Goal: Information Seeking & Learning: Learn about a topic

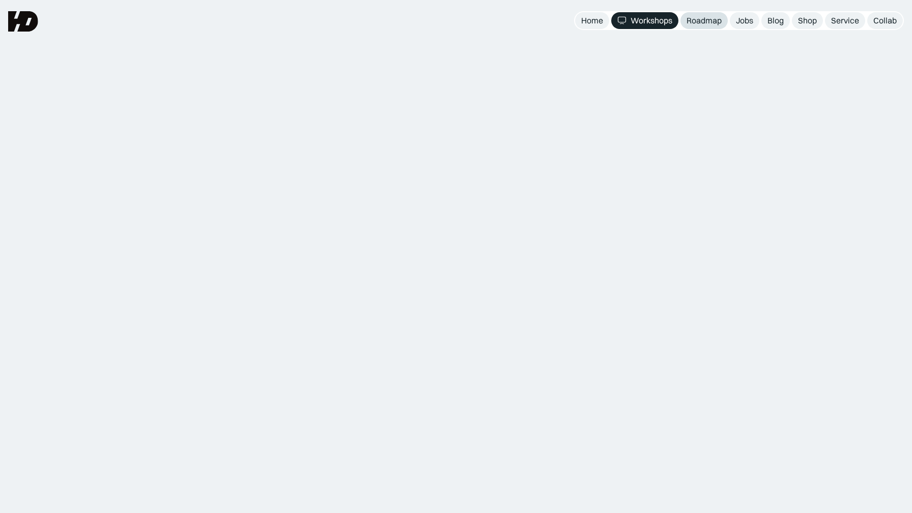
click at [714, 19] on div "Roadmap" at bounding box center [704, 20] width 35 height 11
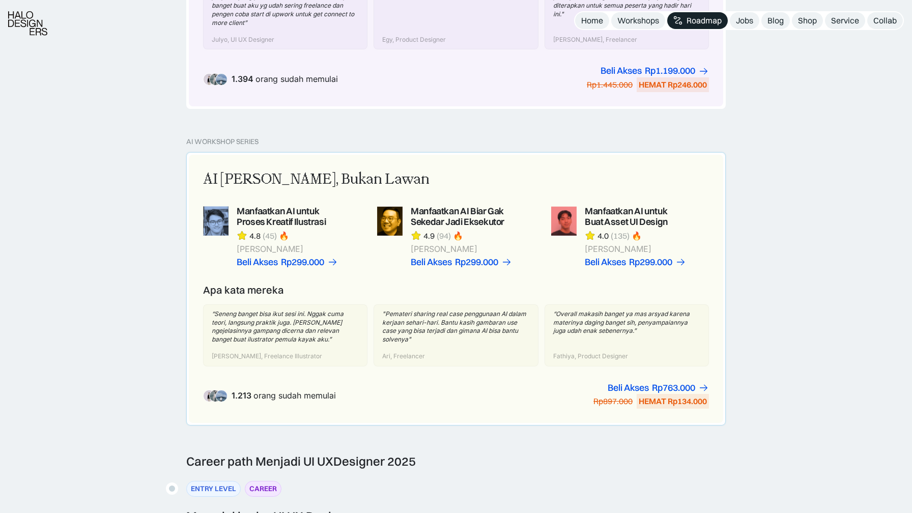
scroll to position [608, 0]
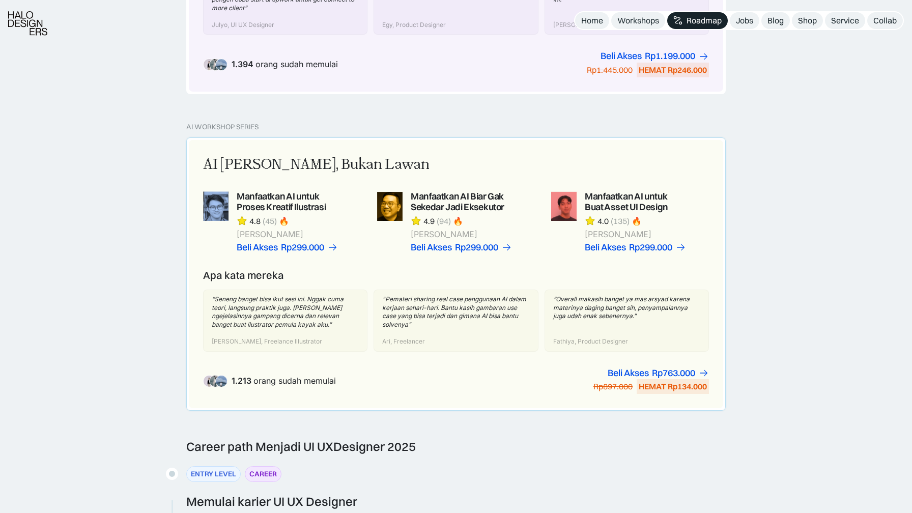
click at [601, 205] on link at bounding box center [630, 221] width 158 height 61
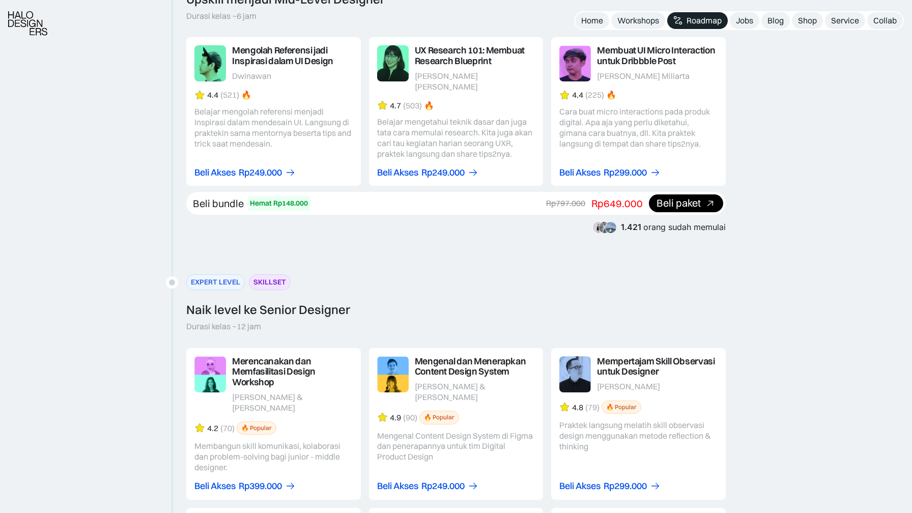
scroll to position [1413, 0]
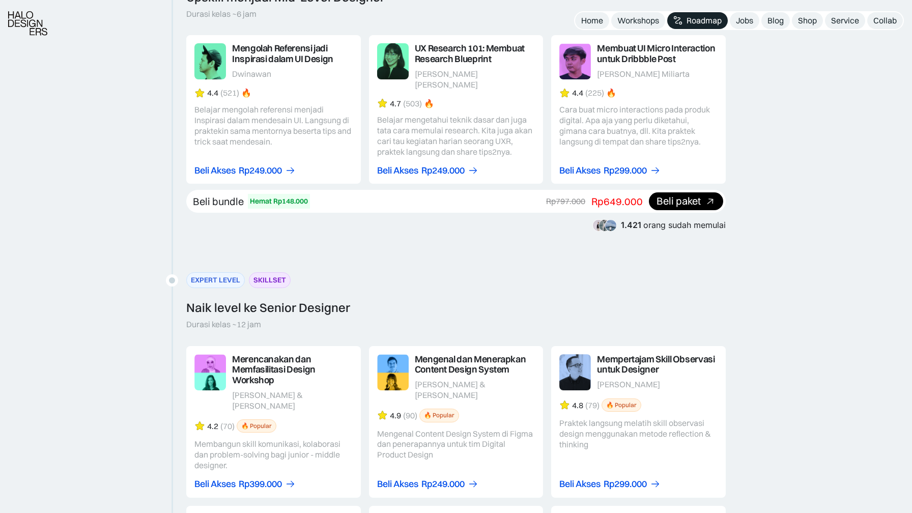
click at [632, 60] on link at bounding box center [638, 109] width 175 height 149
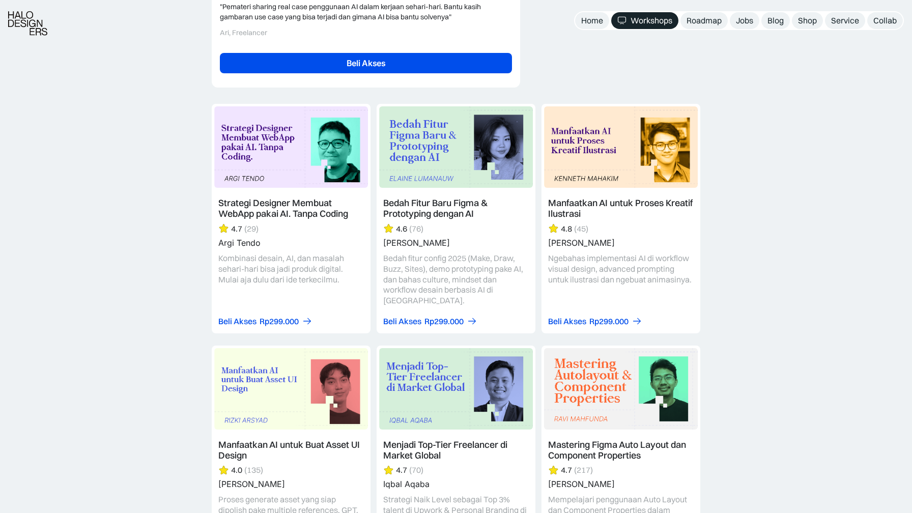
scroll to position [2705, 0]
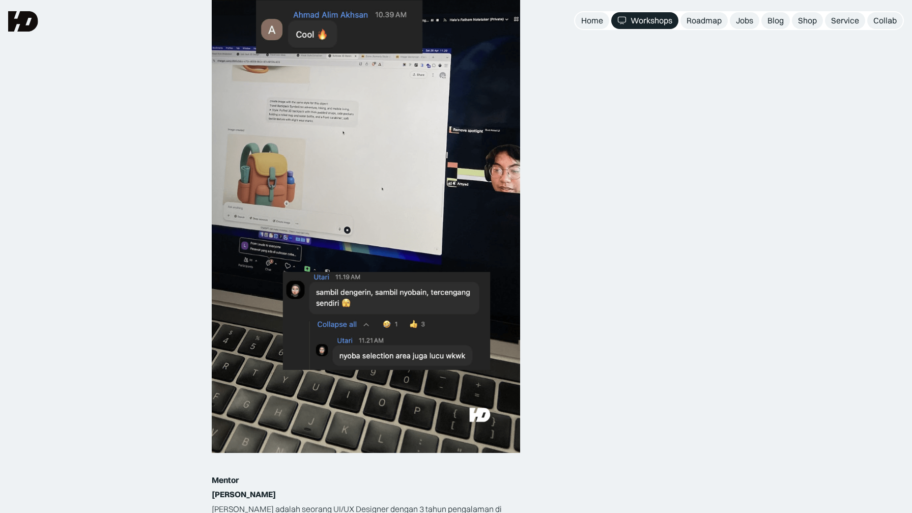
scroll to position [1104, 0]
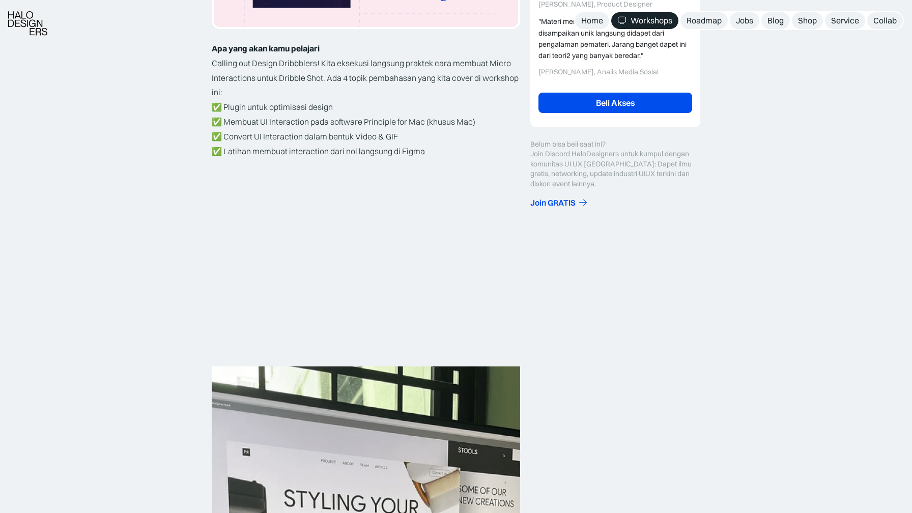
scroll to position [329, 0]
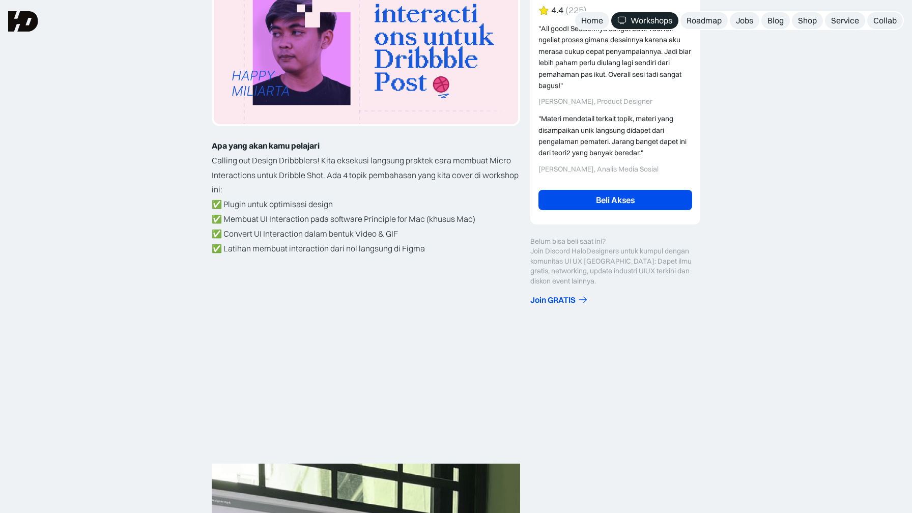
scroll to position [0, 0]
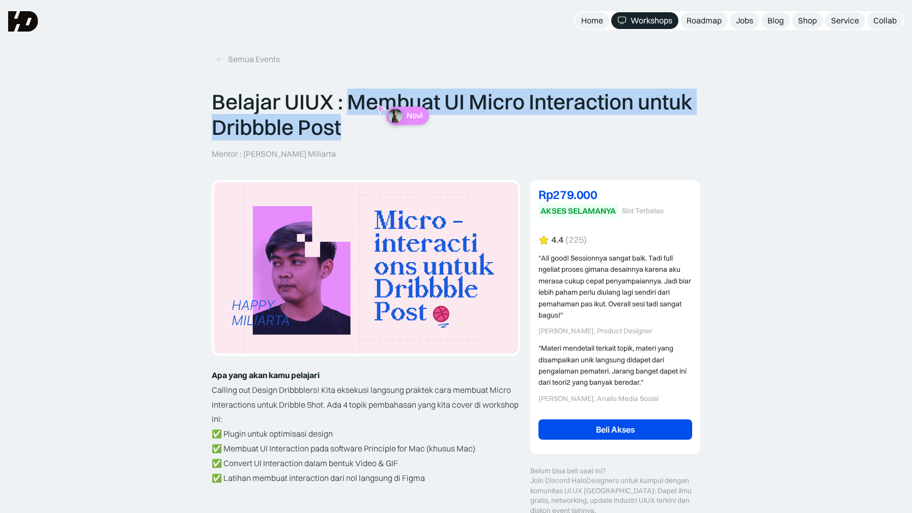
drag, startPoint x: 352, startPoint y: 100, endPoint x: 360, endPoint y: 141, distance: 41.4
click at [360, 141] on div "Belajar UIUX : Membuat UI Micro Interaction untuk Dribbble Post Mentor : Happy …" at bounding box center [456, 124] width 489 height 70
copy p "Membuat UI Micro Interaction untuk Dribbble Post"
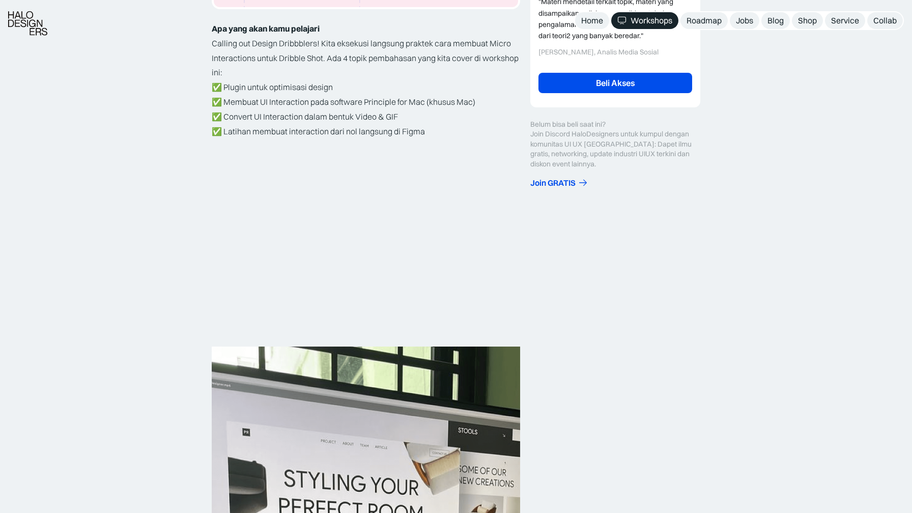
scroll to position [420, 0]
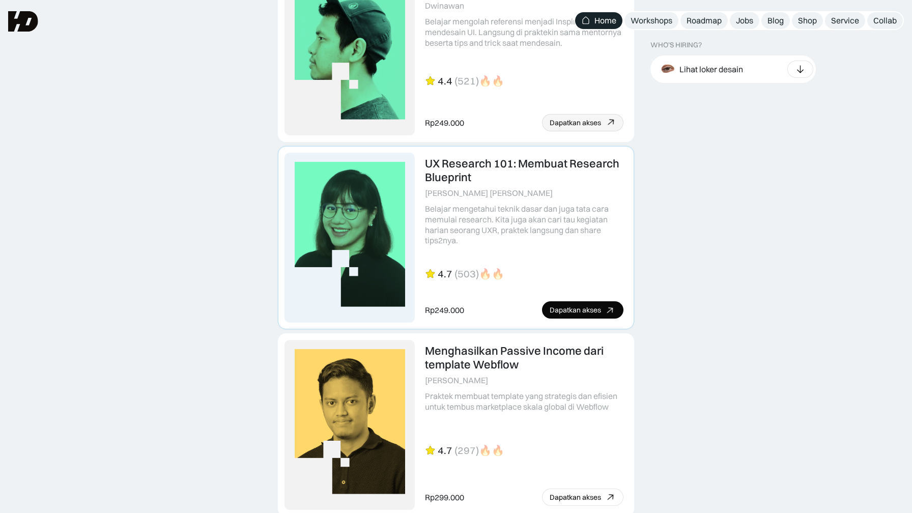
scroll to position [2337, 0]
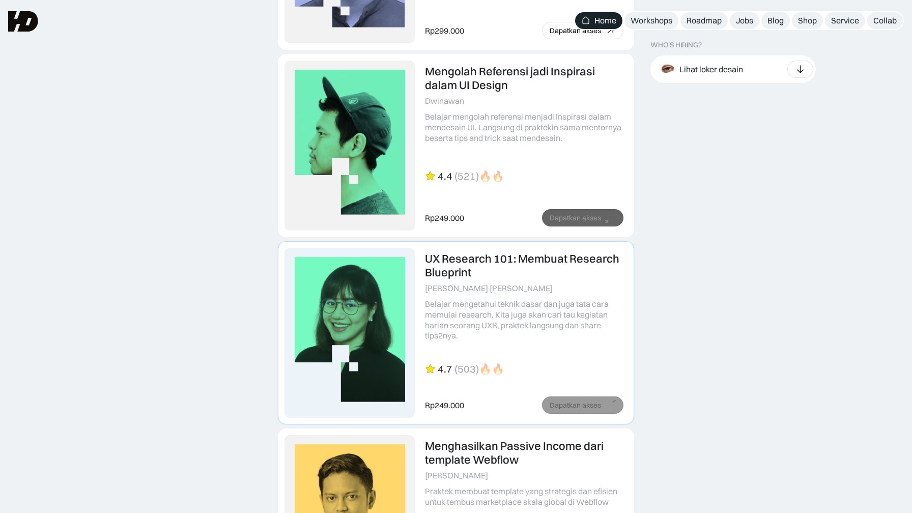
click at [448, 150] on link at bounding box center [455, 145] width 355 height 182
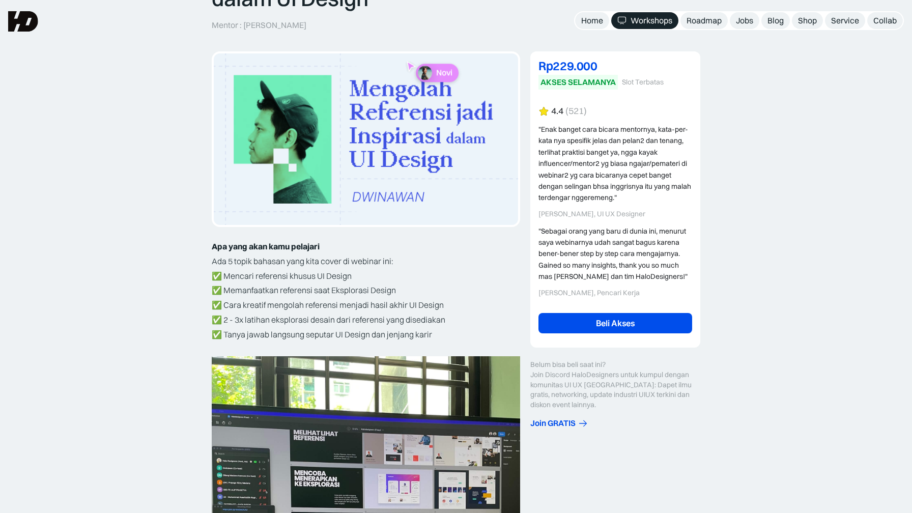
scroll to position [107, 0]
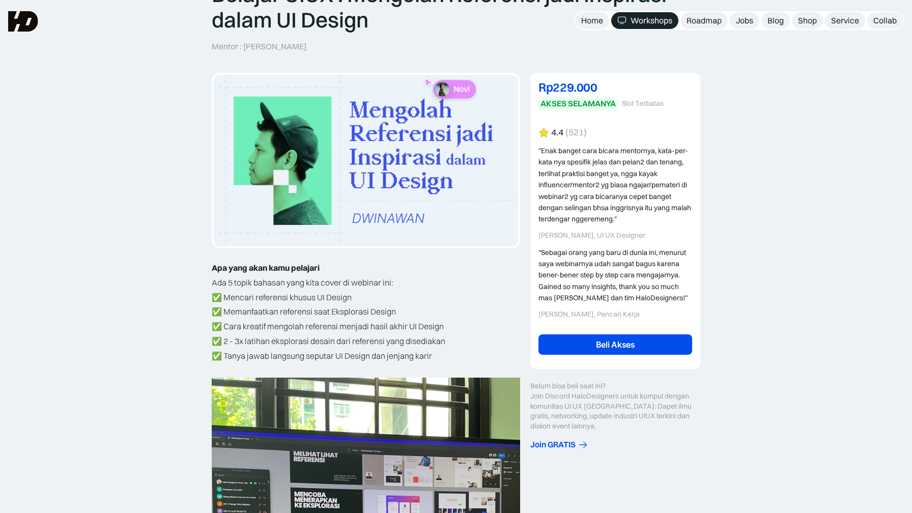
click at [363, 134] on img at bounding box center [366, 161] width 304 height 172
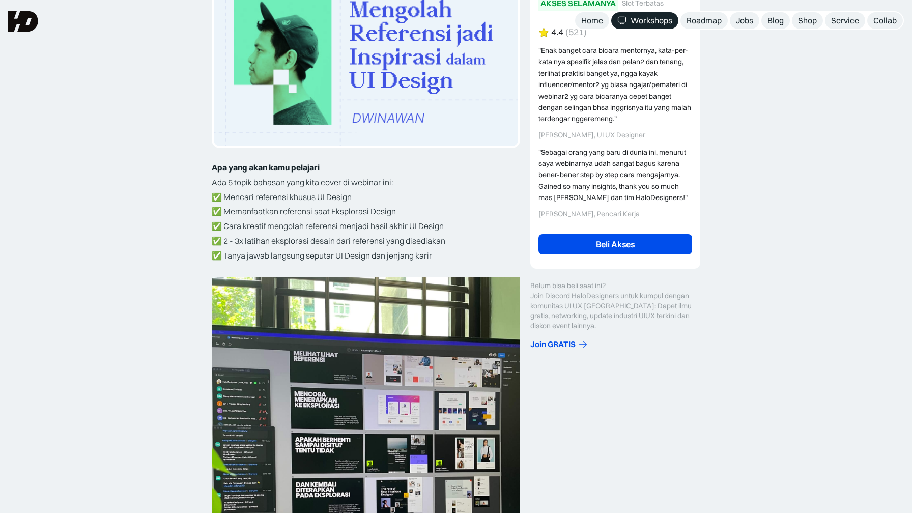
scroll to position [0, 0]
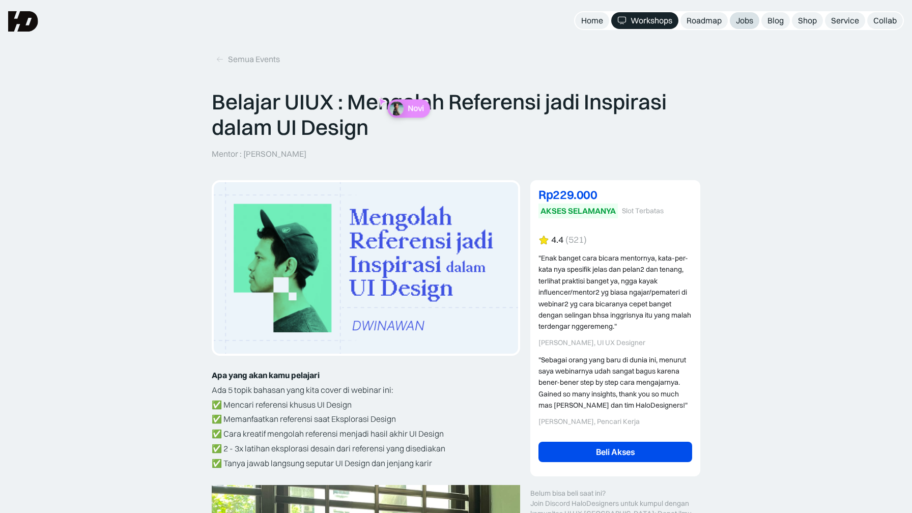
click at [753, 14] on link "Jobs" at bounding box center [745, 20] width 30 height 17
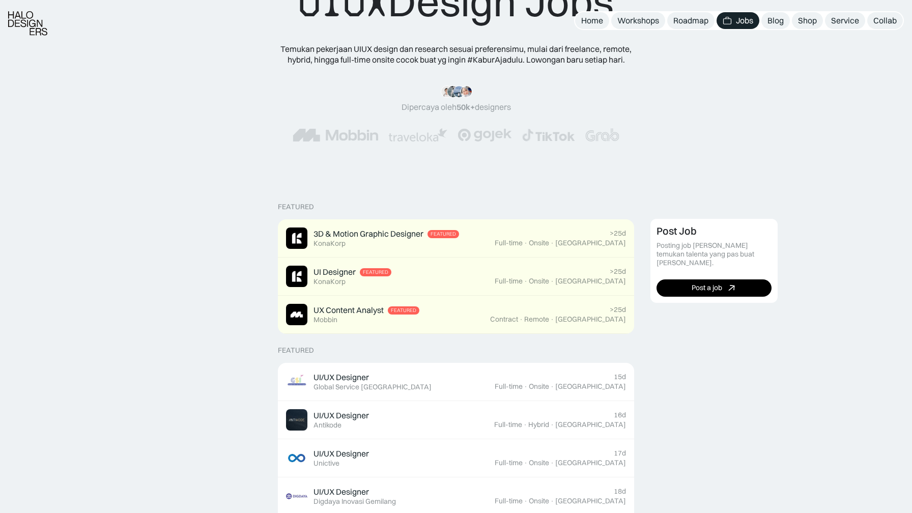
scroll to position [82, 0]
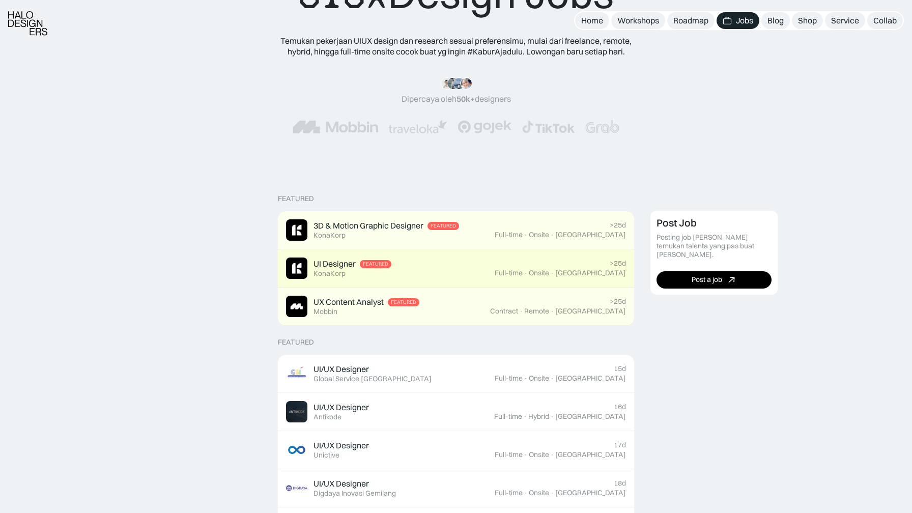
click at [350, 270] on div "UI Designer Featured KonaKorp" at bounding box center [353, 268] width 78 height 19
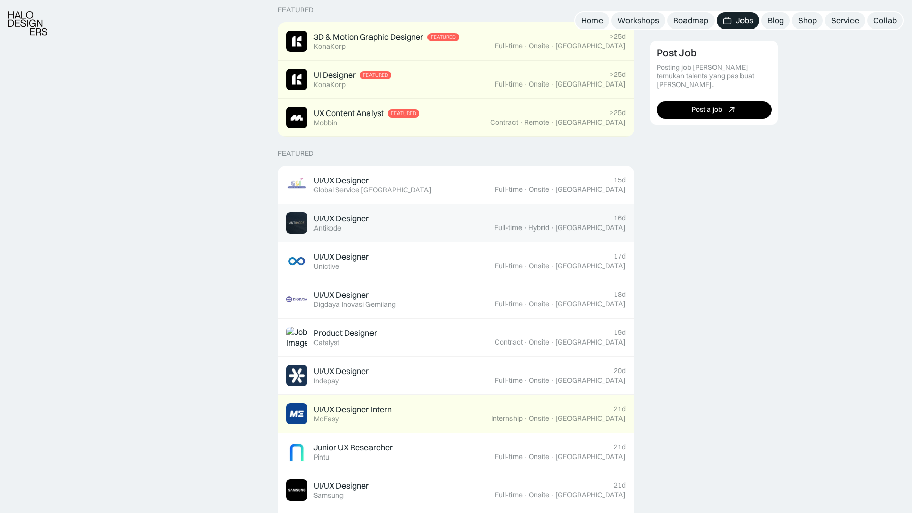
scroll to position [271, 0]
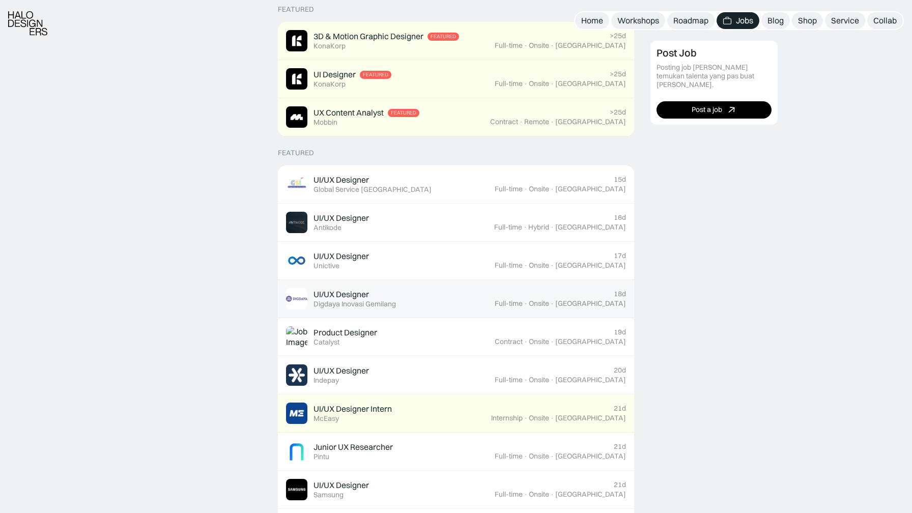
click at [376, 301] on div "Digdaya Inovasi Gemilang" at bounding box center [355, 304] width 82 height 9
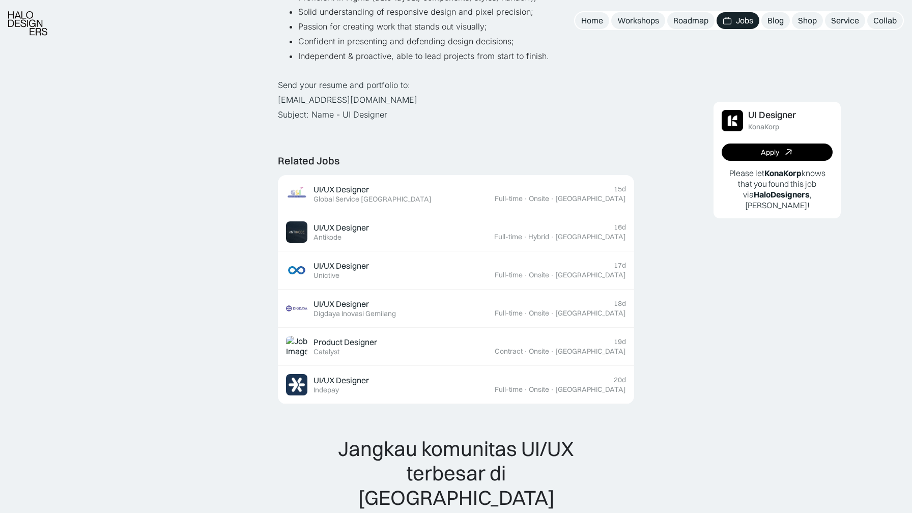
scroll to position [498, 0]
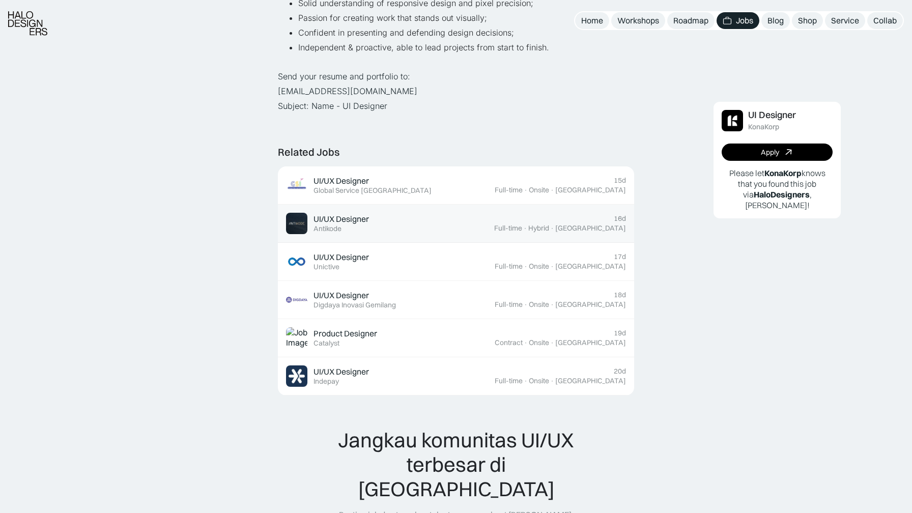
click at [375, 219] on div "UI/UX Designer Featured Antikode" at bounding box center [390, 223] width 208 height 21
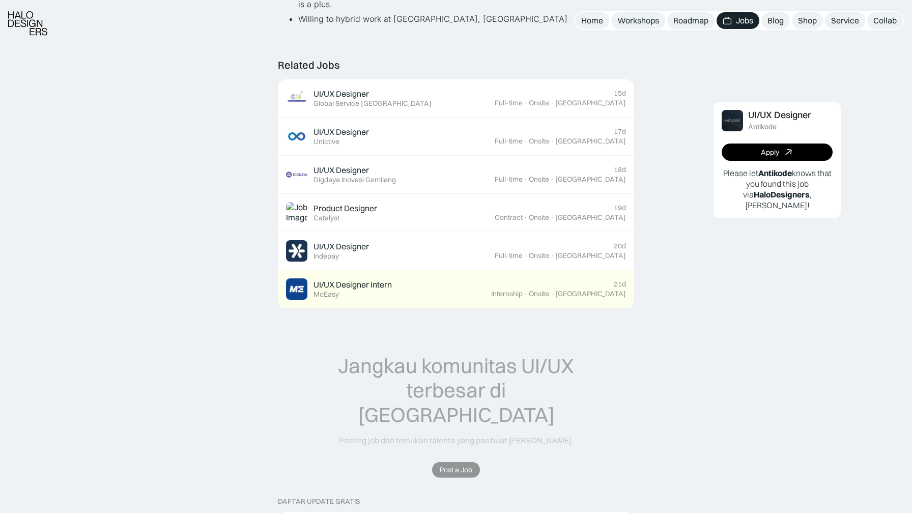
scroll to position [670, 0]
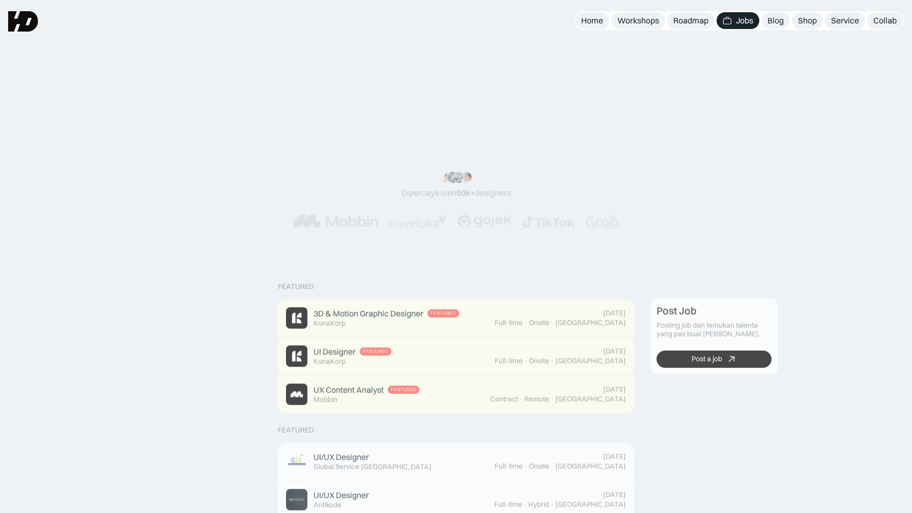
scroll to position [370, 0]
